Goal: Task Accomplishment & Management: Use online tool/utility

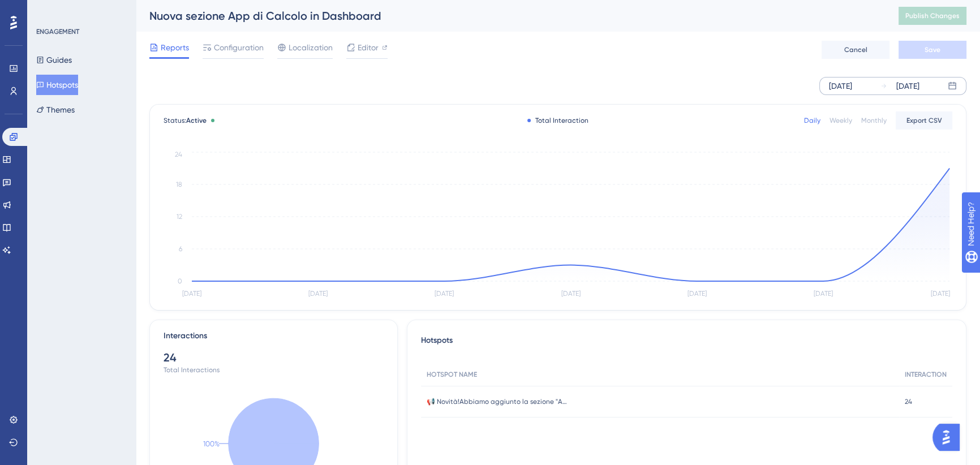
click at [852, 80] on div "[DATE]" at bounding box center [840, 86] width 23 height 14
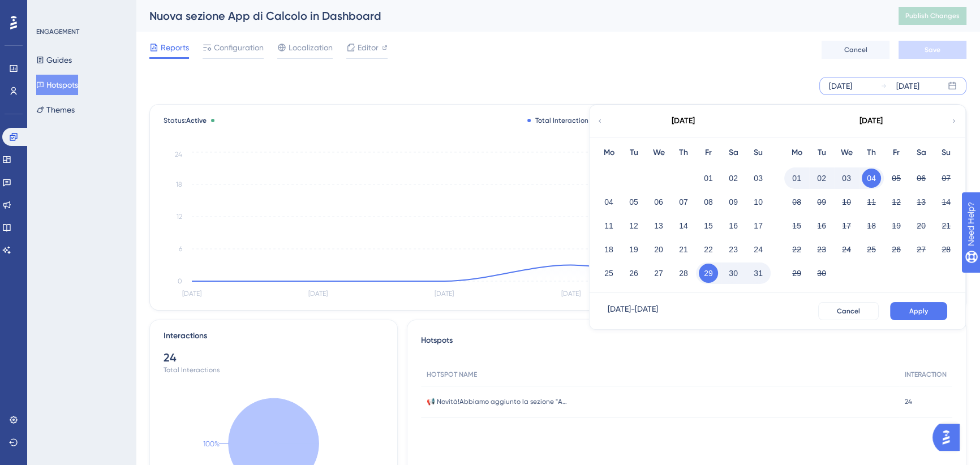
click at [603, 123] on div "[DATE]" at bounding box center [682, 121] width 187 height 32
click at [597, 123] on icon at bounding box center [599, 121] width 7 height 10
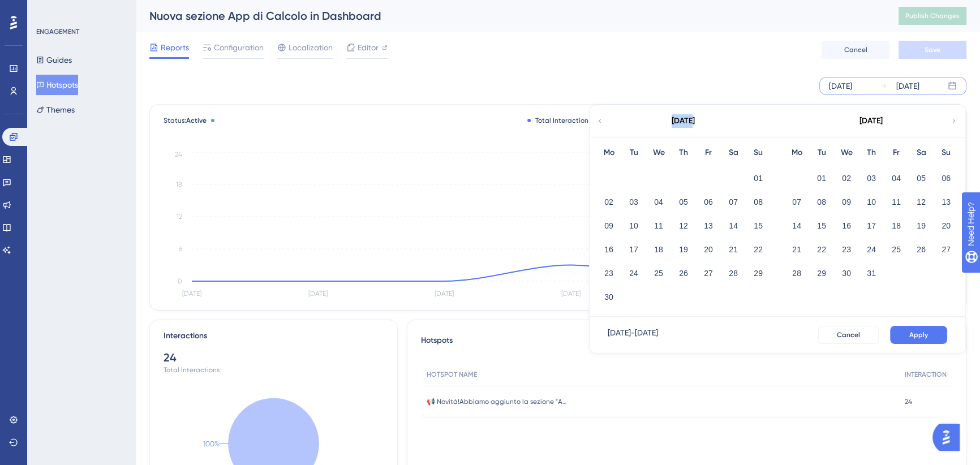
click at [597, 123] on icon at bounding box center [599, 121] width 7 height 10
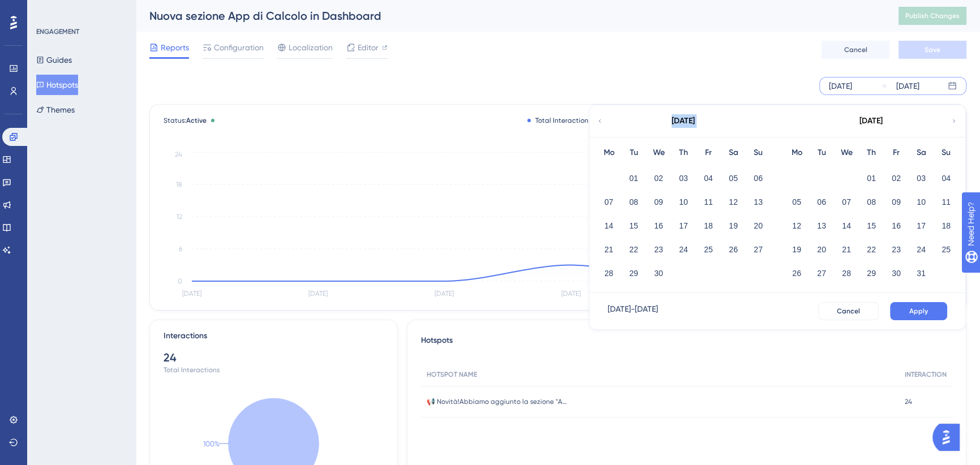
click at [597, 123] on icon at bounding box center [599, 121] width 7 height 10
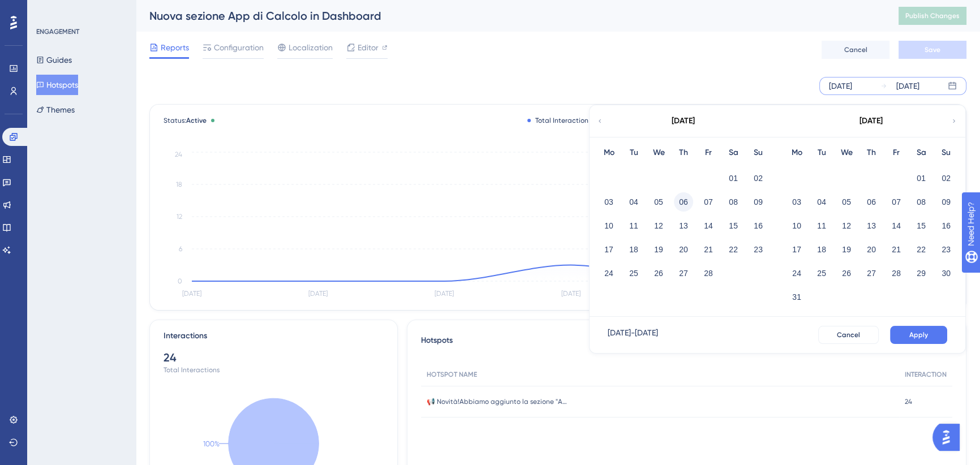
click at [679, 201] on button "06" at bounding box center [683, 201] width 19 height 19
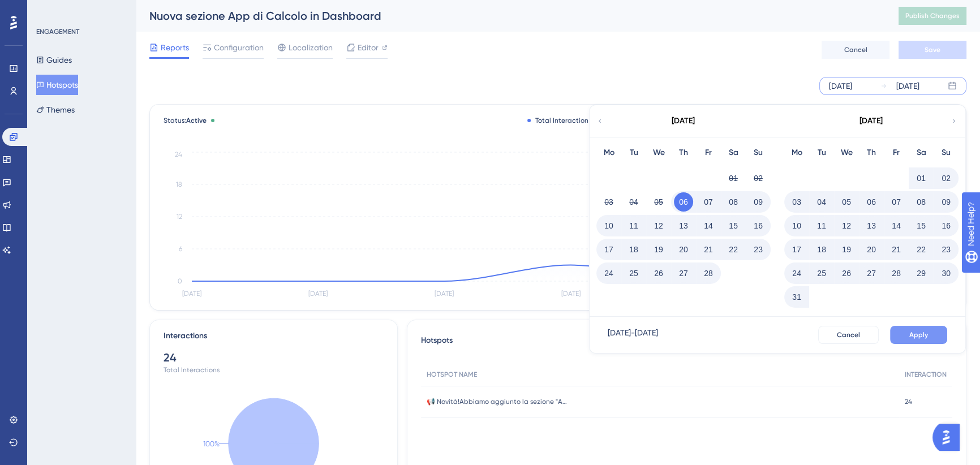
click at [940, 334] on button "Apply" at bounding box center [918, 335] width 57 height 18
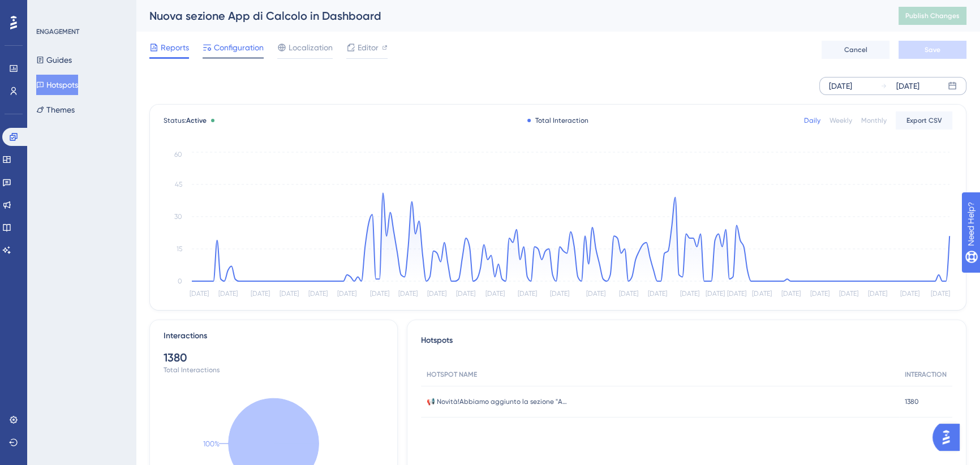
click at [257, 48] on span "Configuration" at bounding box center [239, 48] width 50 height 14
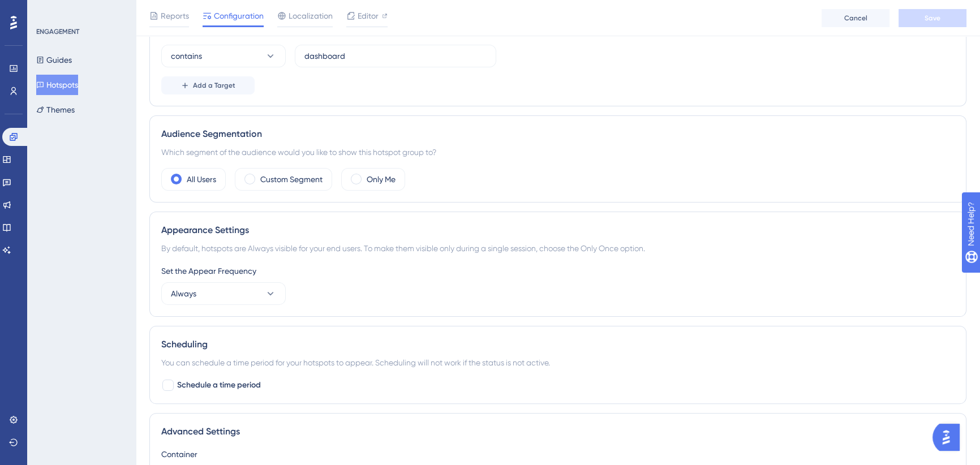
scroll to position [273, 0]
click at [273, 178] on label "Custom Segment" at bounding box center [291, 178] width 62 height 14
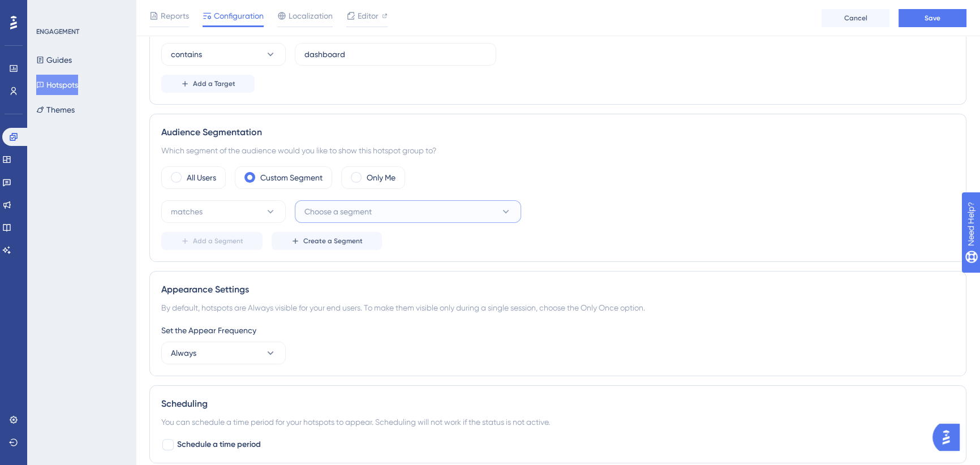
click at [355, 212] on span "Choose a segment" at bounding box center [337, 212] width 67 height 14
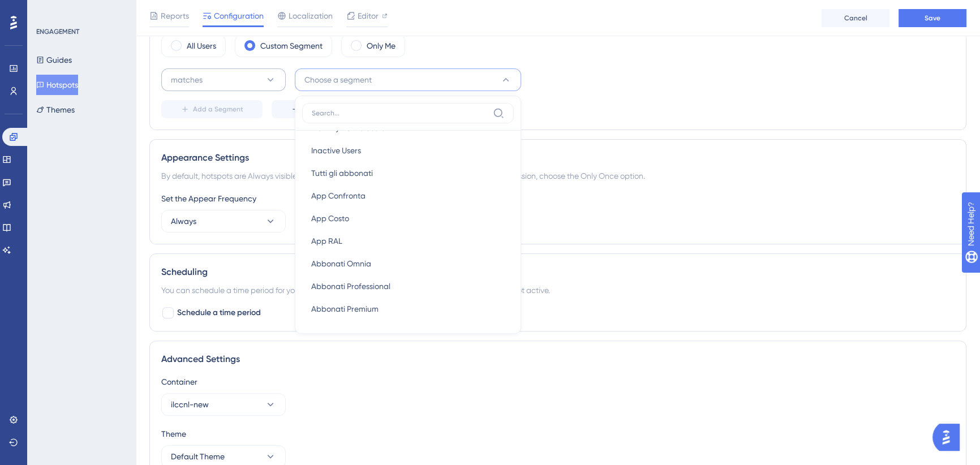
scroll to position [406, 0]
click at [215, 77] on button "matches" at bounding box center [223, 79] width 124 height 23
click at [204, 107] on span "matches" at bounding box center [194, 114] width 32 height 14
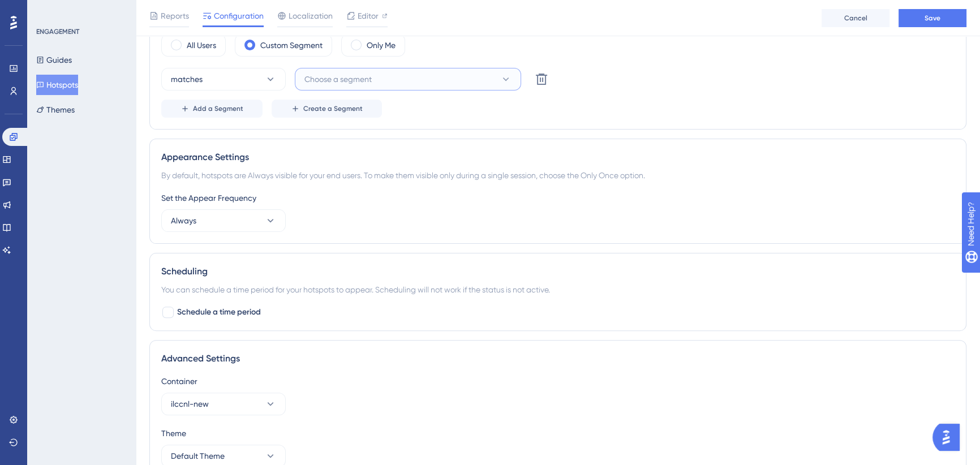
click at [340, 76] on span "Choose a segment" at bounding box center [337, 79] width 67 height 14
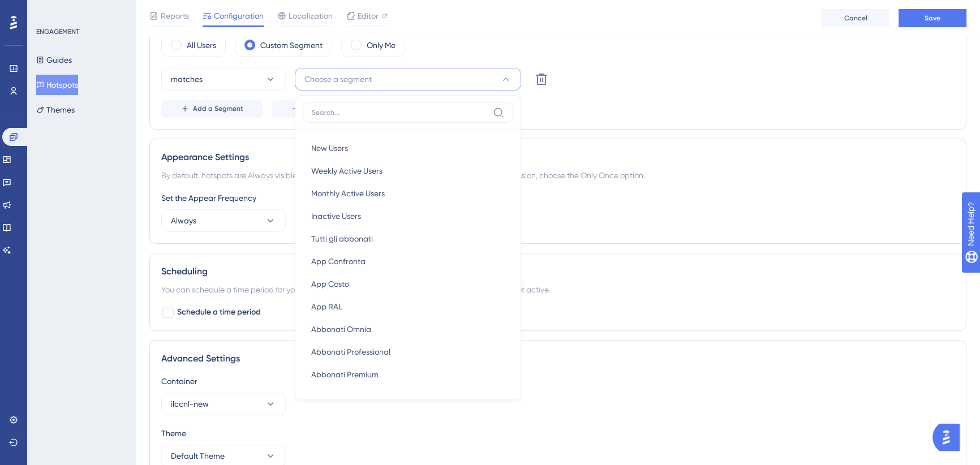
scroll to position [420, 0]
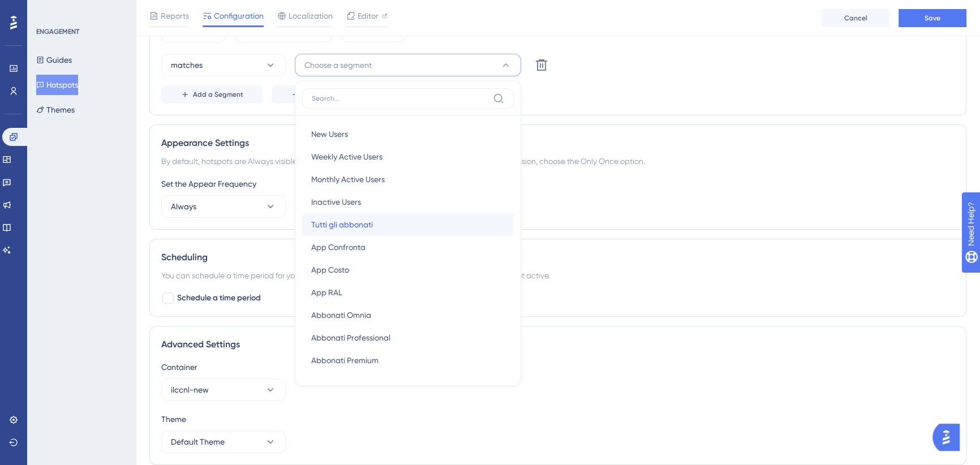
click at [335, 226] on span "Tutti gli abbonati" at bounding box center [342, 225] width 62 height 14
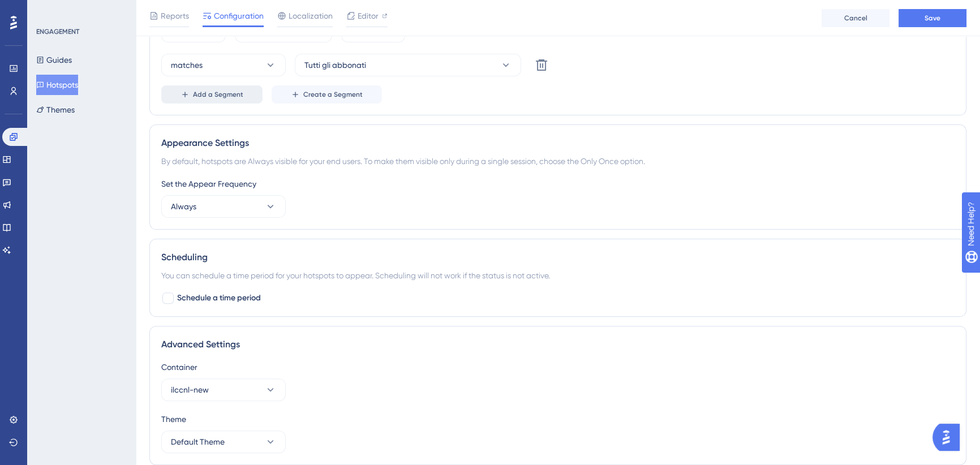
click at [226, 96] on span "Add a Segment" at bounding box center [218, 94] width 50 height 9
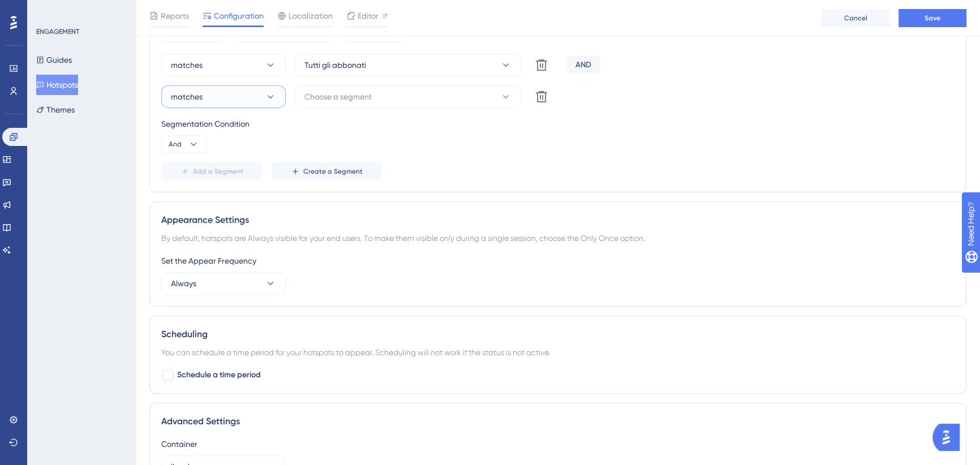
click at [223, 96] on button "matches" at bounding box center [223, 96] width 124 height 23
click at [219, 147] on span "doesn't match" at bounding box center [203, 154] width 51 height 14
click at [363, 96] on span "Choose a segment" at bounding box center [337, 97] width 67 height 14
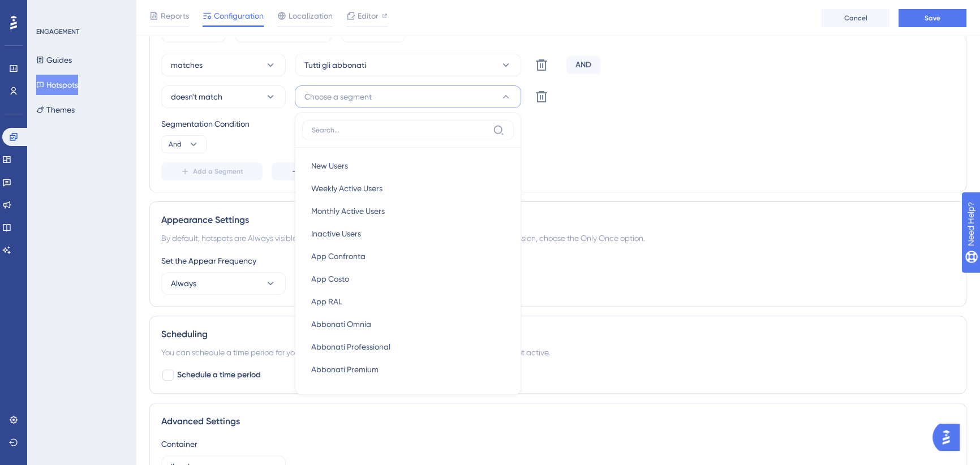
scroll to position [438, 0]
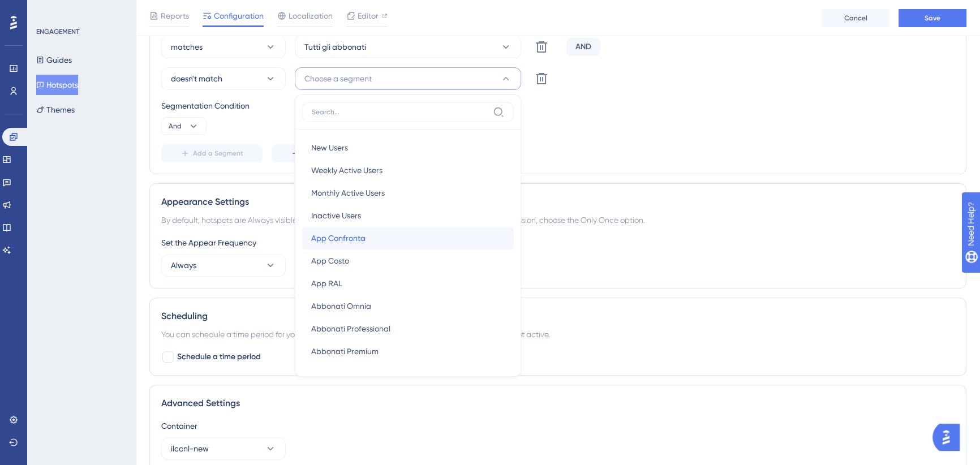
click at [343, 233] on span "App Confronta" at bounding box center [338, 238] width 54 height 14
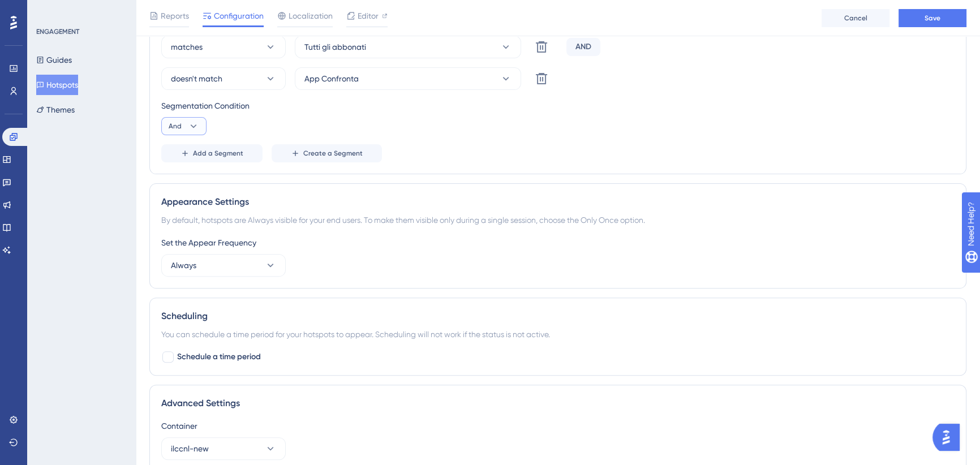
click at [188, 125] on icon at bounding box center [193, 125] width 11 height 11
click at [322, 118] on div "Segmentation Condition And And And Or Or" at bounding box center [557, 117] width 793 height 36
click at [537, 74] on icon at bounding box center [541, 78] width 11 height 11
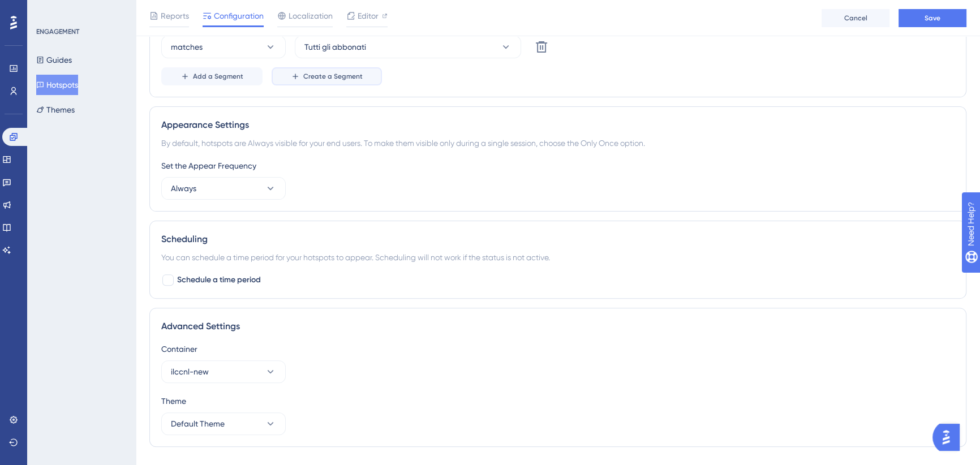
click at [339, 76] on span "Create a Segment" at bounding box center [332, 76] width 59 height 9
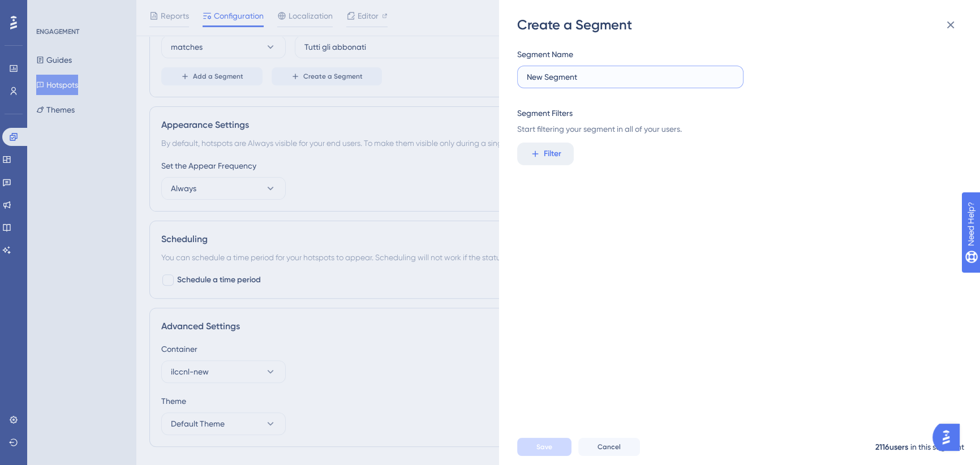
click at [546, 75] on input "New Segment" at bounding box center [630, 77] width 207 height 12
drag, startPoint x: 593, startPoint y: 76, endPoint x: 508, endPoint y: 80, distance: 84.3
click at [508, 80] on div "Create a Segment Segment Name New Segment Segment Filters Start filtering your …" at bounding box center [739, 232] width 481 height 465
type input "Abbonati App"
click at [545, 152] on span "Filter" at bounding box center [553, 154] width 18 height 14
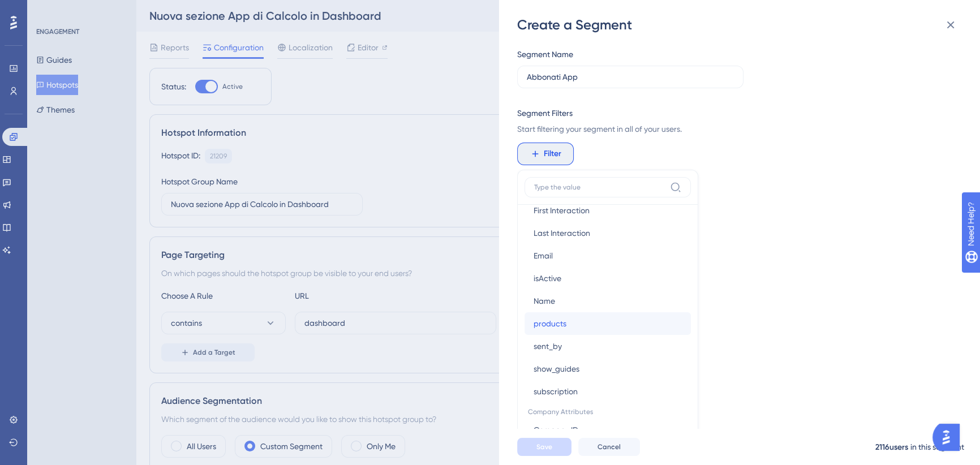
scroll to position [584, 0]
click at [561, 323] on span "products" at bounding box center [549, 320] width 33 height 14
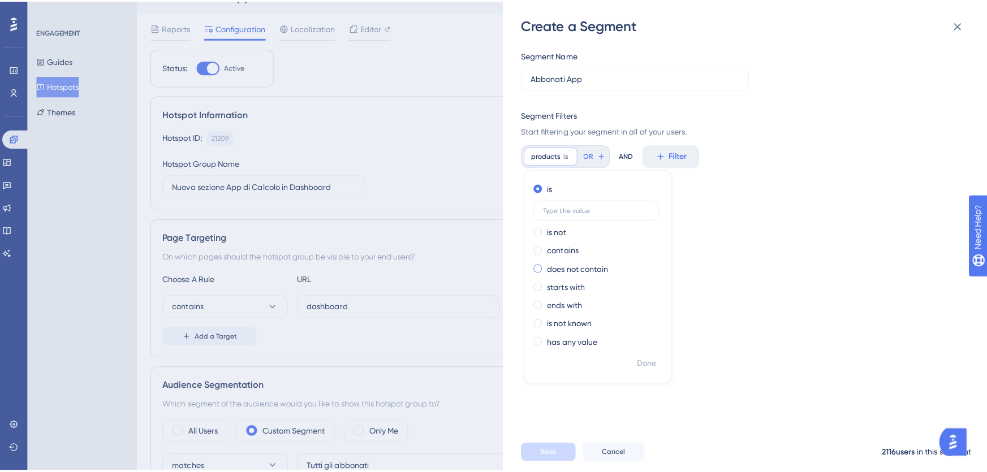
scroll to position [21, 0]
click at [619, 452] on button "Cancel" at bounding box center [609, 447] width 62 height 18
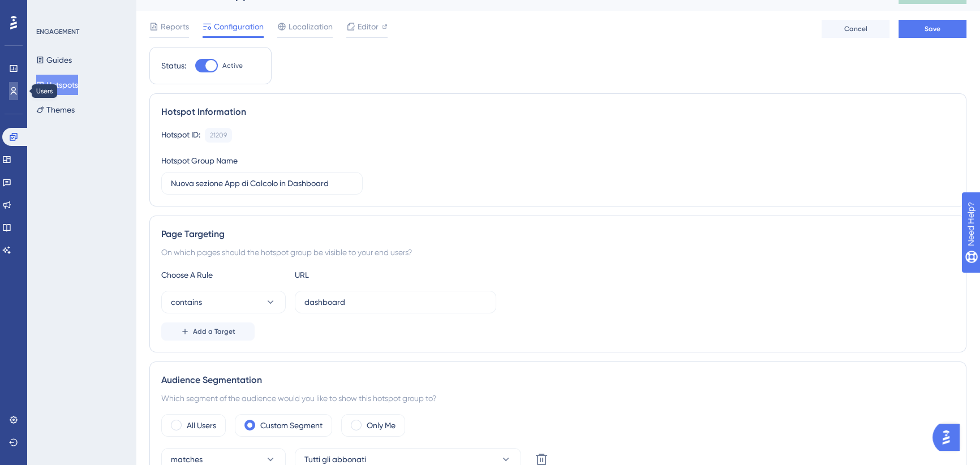
click at [11, 92] on icon at bounding box center [13, 91] width 9 height 9
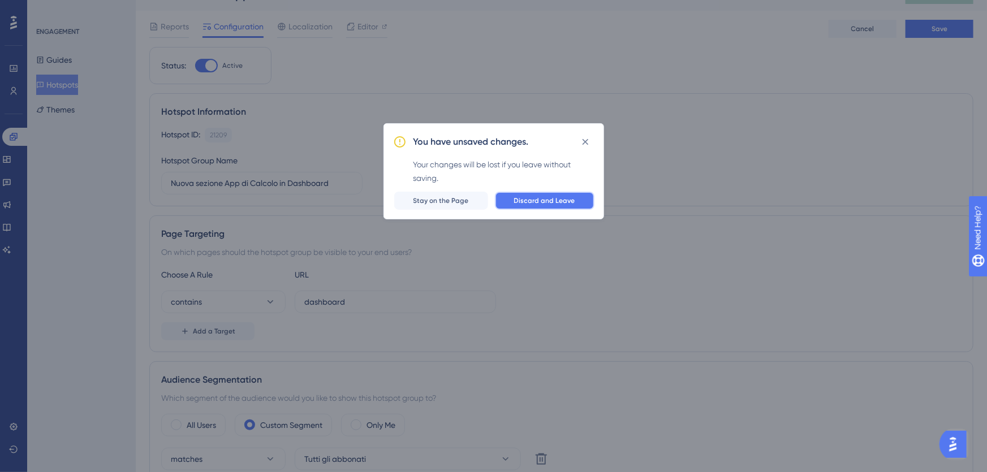
click at [553, 203] on span "Discard and Leave" at bounding box center [544, 200] width 61 height 9
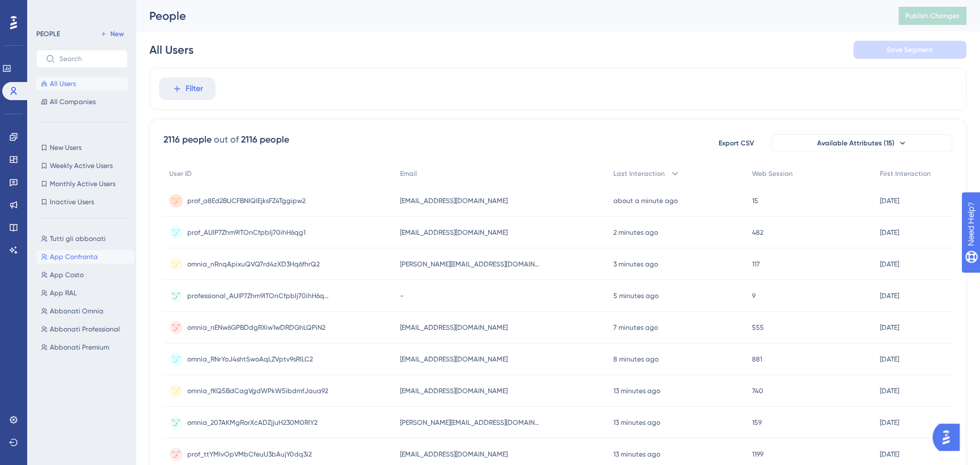
drag, startPoint x: 79, startPoint y: 258, endPoint x: 105, endPoint y: 261, distance: 26.2
click at [79, 258] on span "App Confronta" at bounding box center [74, 256] width 48 height 9
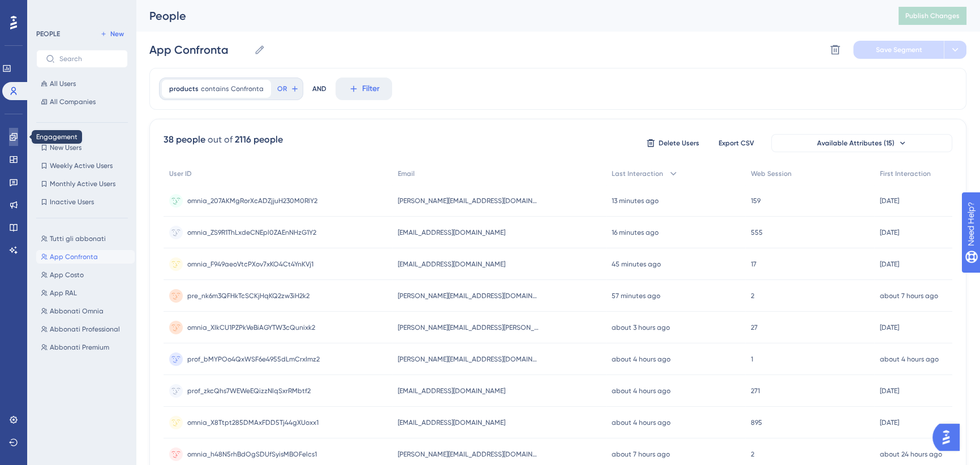
click at [10, 133] on icon at bounding box center [13, 136] width 9 height 9
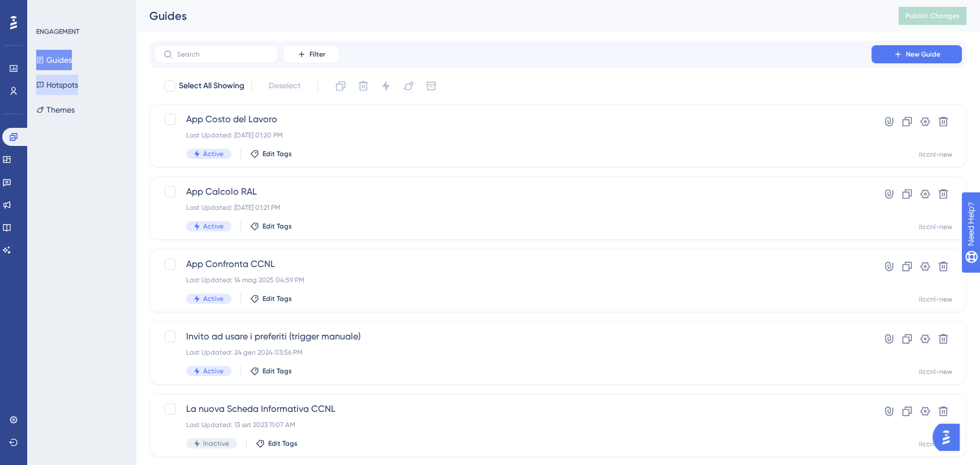
click at [51, 75] on button "Hotspots" at bounding box center [57, 85] width 42 height 20
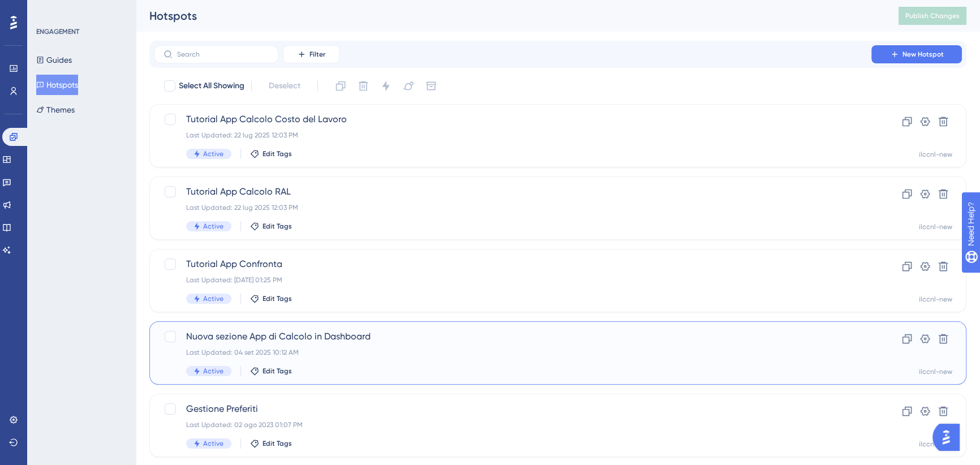
click at [382, 370] on div "Active Edit Tags" at bounding box center [512, 371] width 653 height 10
